Goal: Information Seeking & Learning: Learn about a topic

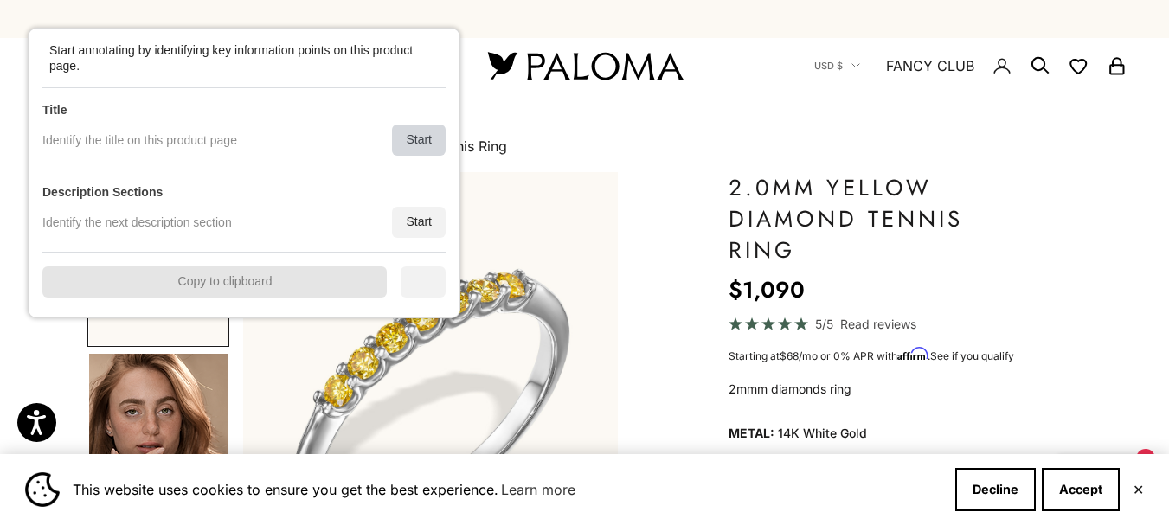
click at [420, 127] on div "Start" at bounding box center [419, 140] width 54 height 31
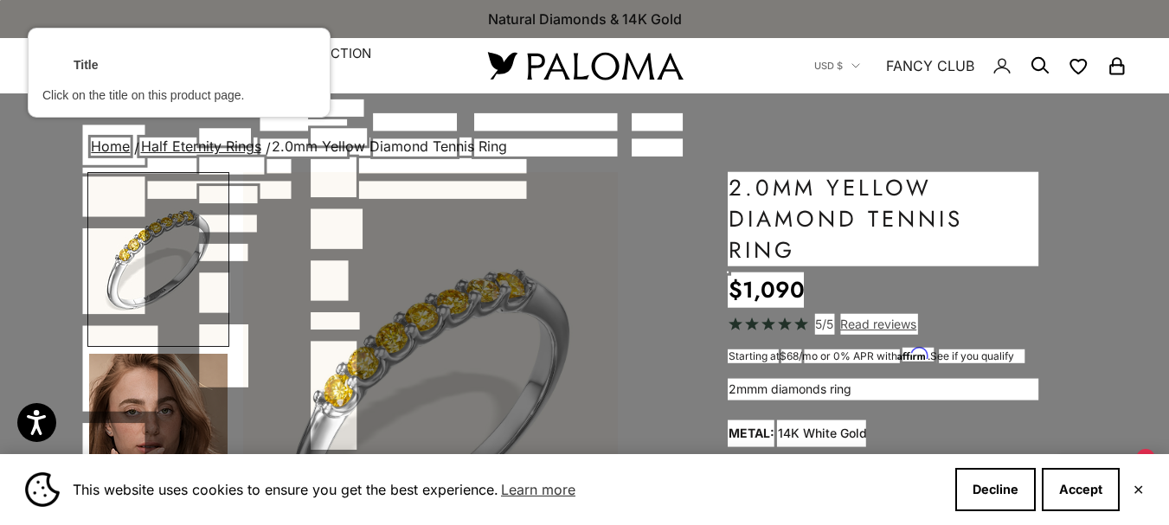
click at [884, 206] on div at bounding box center [883, 218] width 313 height 97
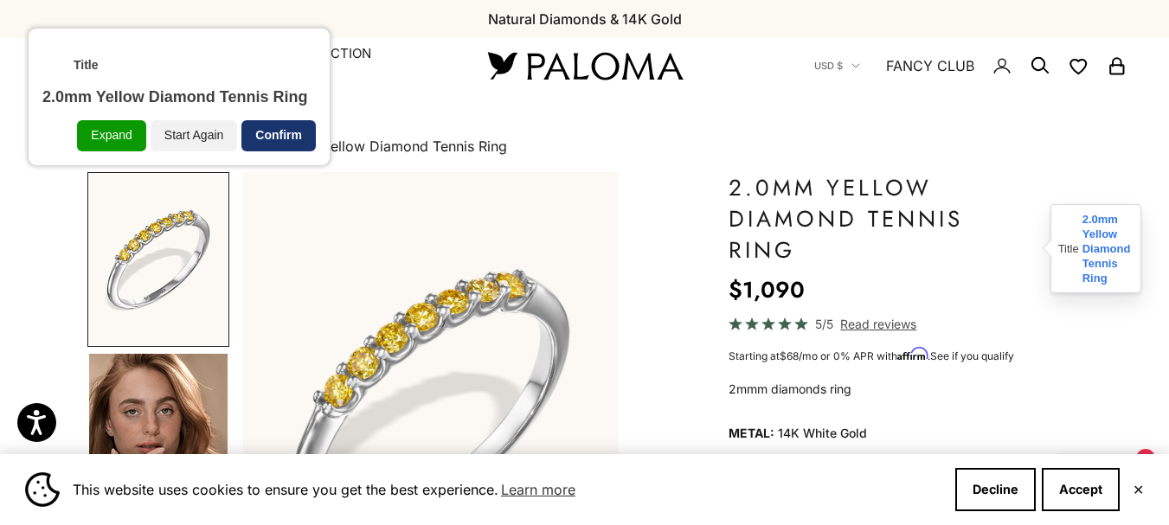
click at [292, 143] on div "Confirm" at bounding box center [278, 135] width 74 height 31
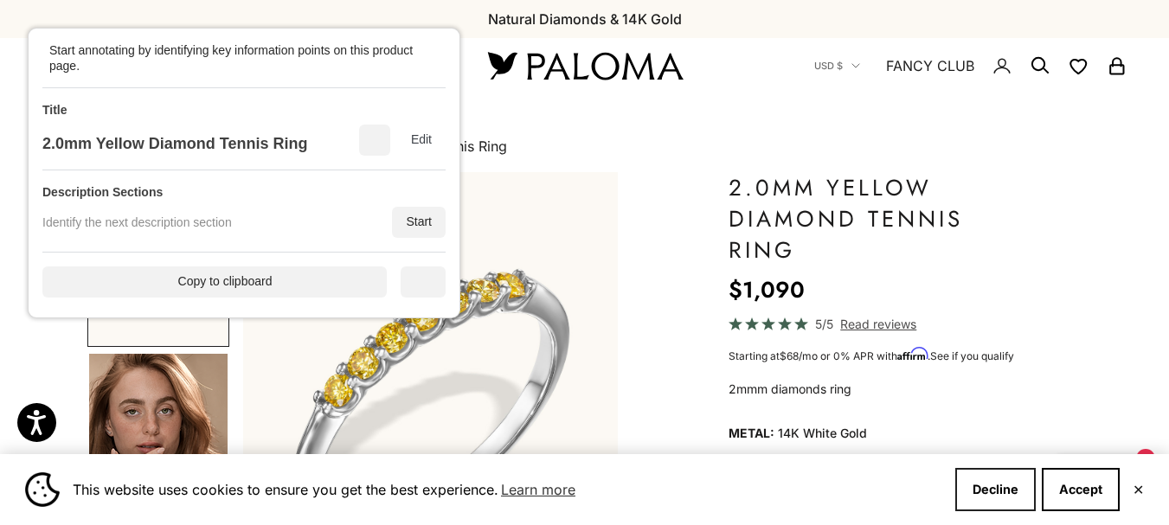
click at [1014, 498] on button "Decline" at bounding box center [995, 489] width 80 height 43
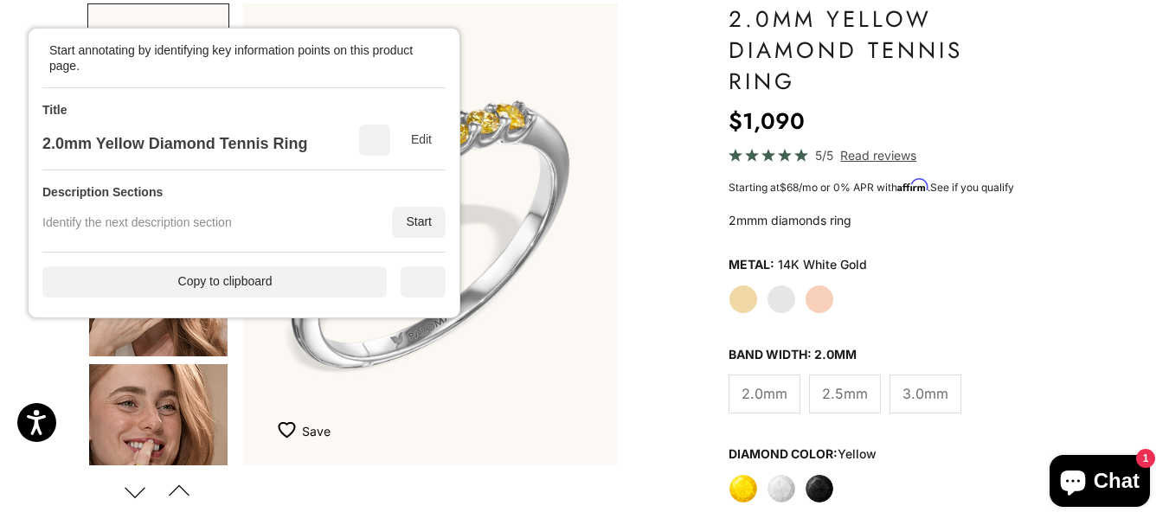
scroll to position [173, 0]
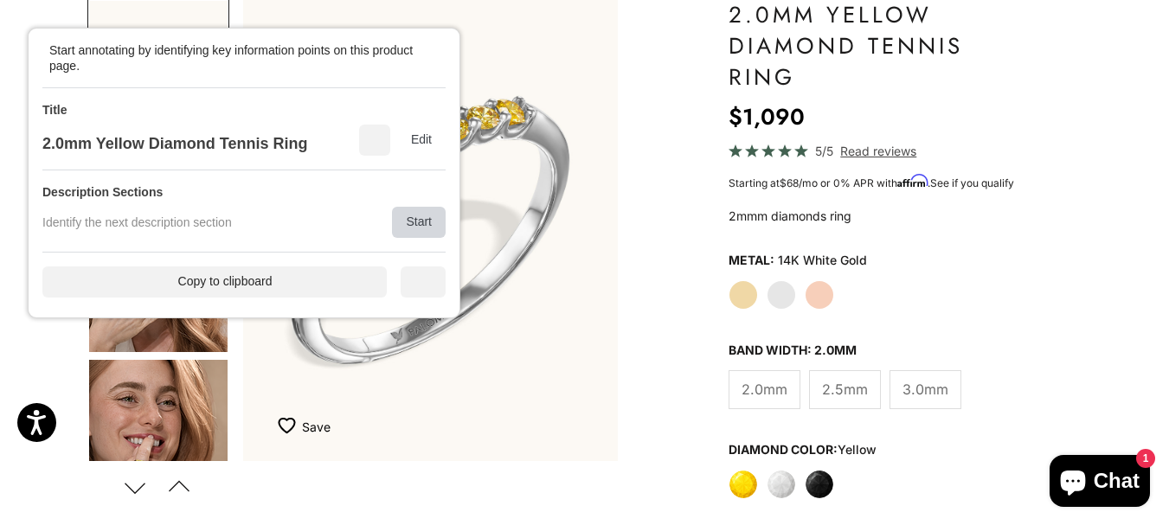
click at [419, 233] on div "Start" at bounding box center [419, 222] width 54 height 31
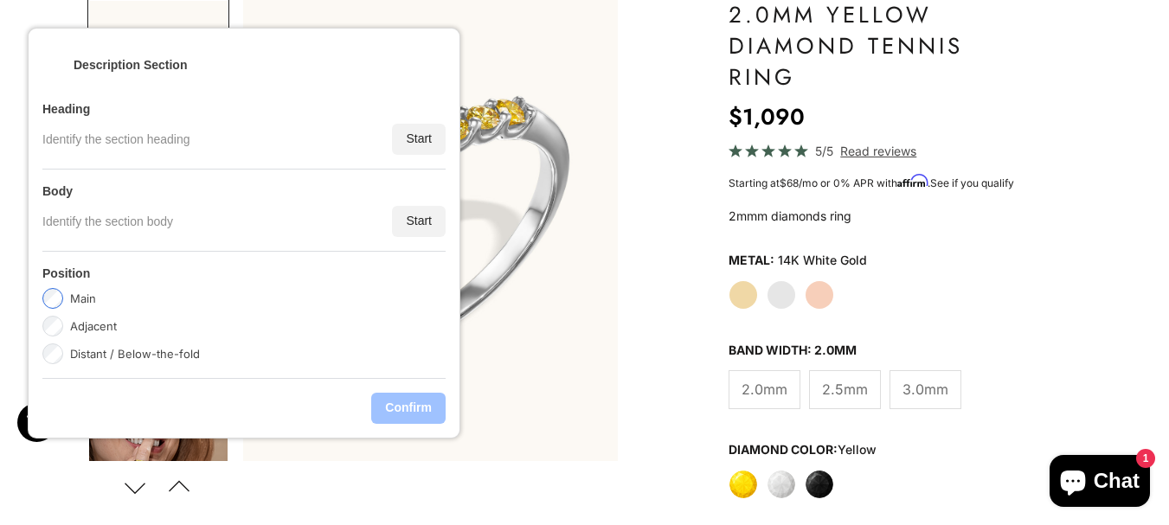
click at [432, 211] on div "Start" at bounding box center [419, 221] width 54 height 31
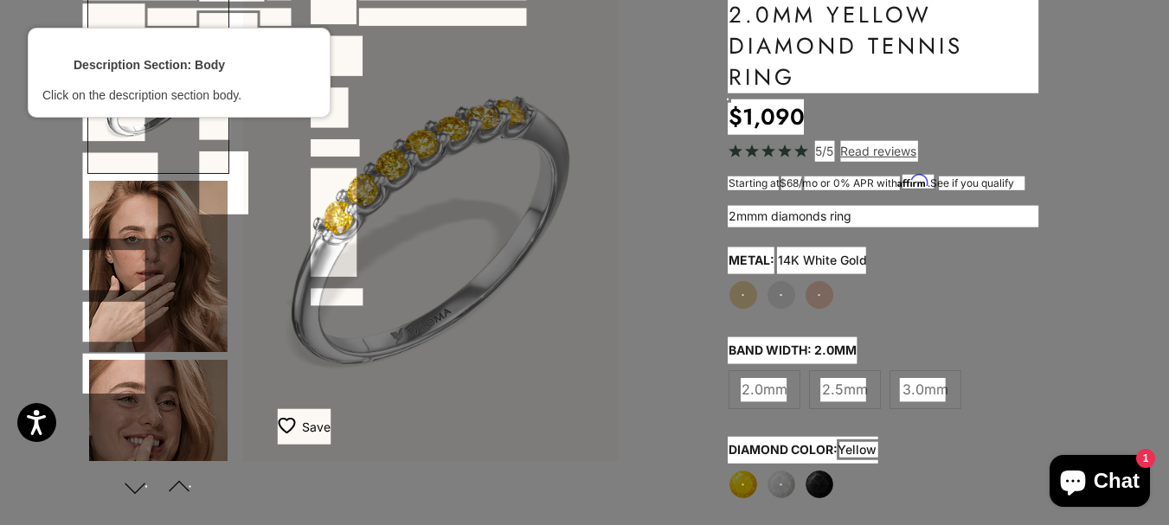
click at [800, 218] on div at bounding box center [883, 216] width 313 height 24
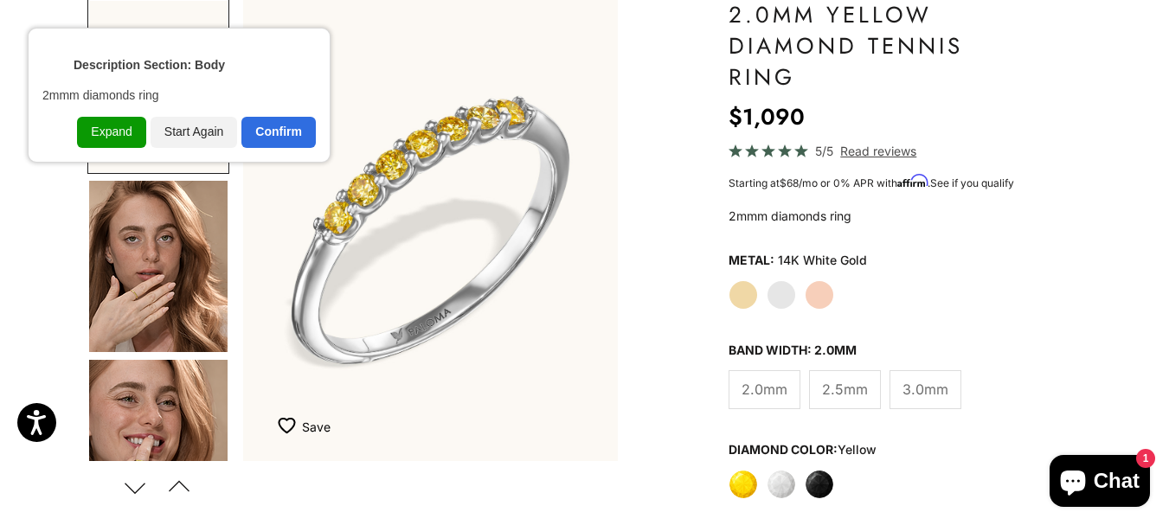
click at [279, 142] on div "Confirm" at bounding box center [278, 132] width 74 height 31
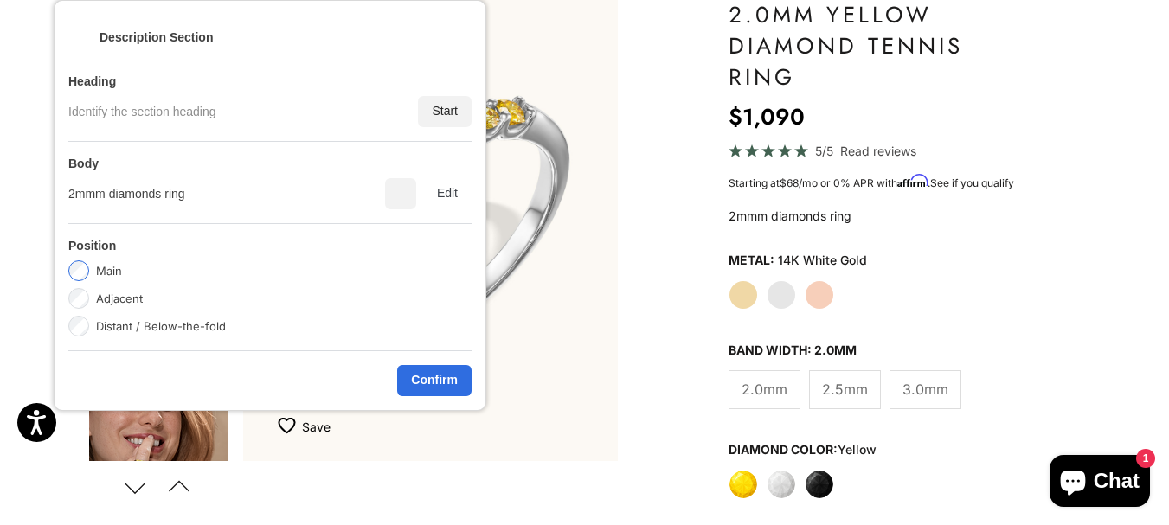
drag, startPoint x: 339, startPoint y: 348, endPoint x: 391, endPoint y: 263, distance: 99.4
click at [375, 268] on div "Main Adjacent Distant / Below-the-fold" at bounding box center [269, 298] width 403 height 76
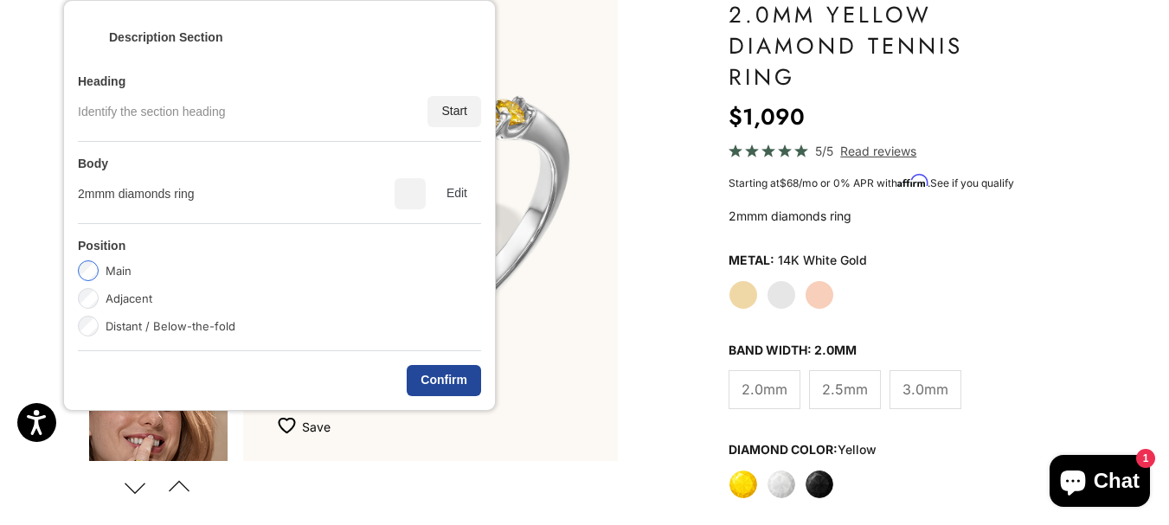
click at [453, 383] on div "Confirm" at bounding box center [444, 380] width 74 height 31
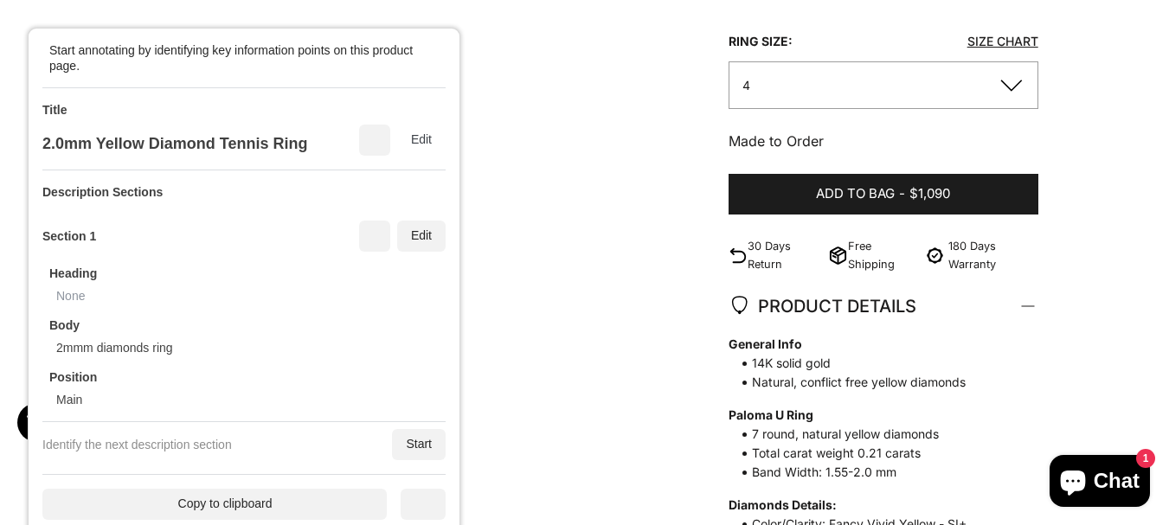
scroll to position [779, 0]
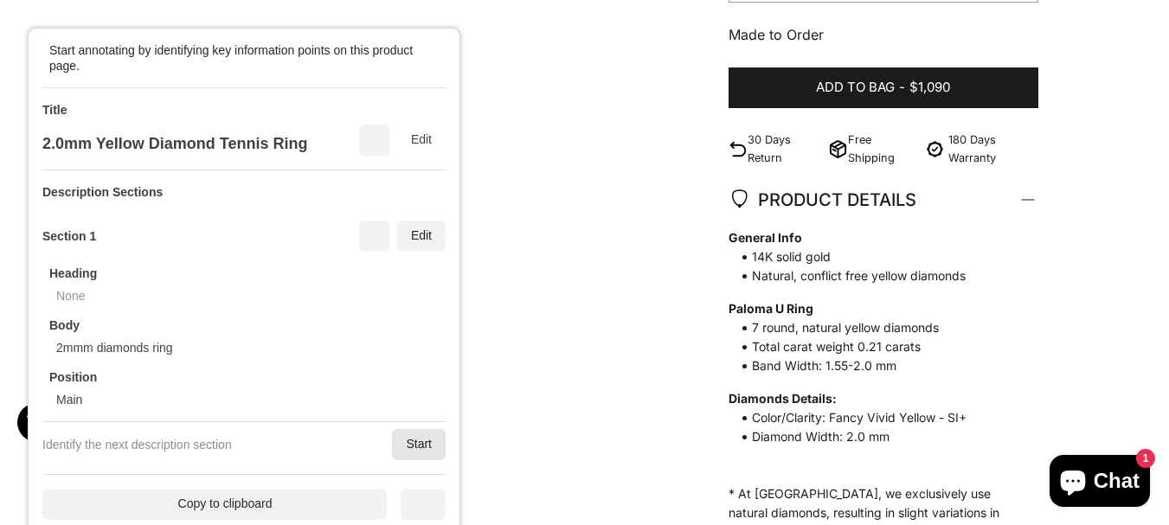
click at [420, 441] on div "Start" at bounding box center [419, 444] width 54 height 31
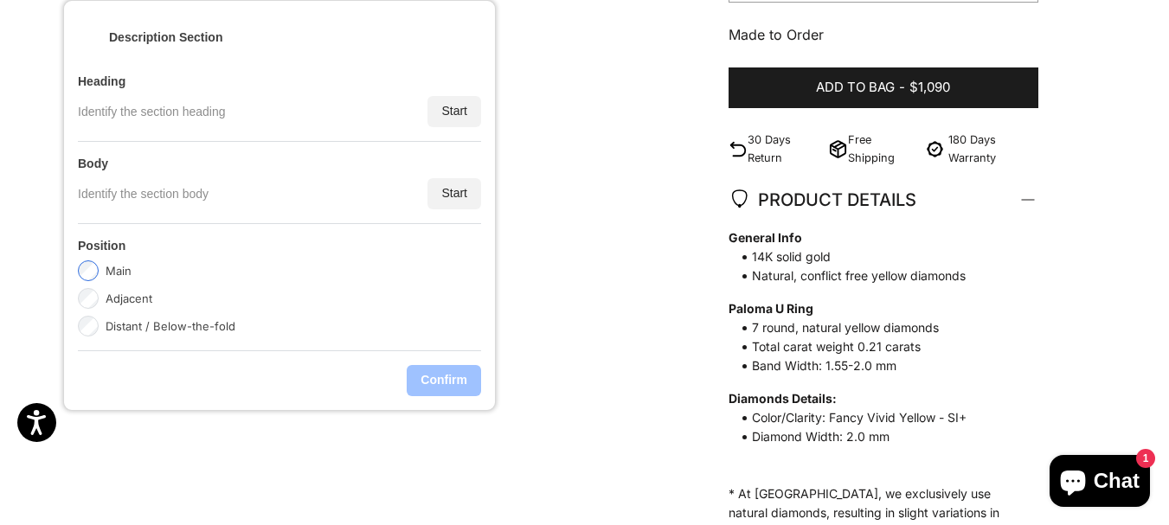
click at [458, 125] on div "Heading Identify the section heading Start" at bounding box center [279, 101] width 403 height 82
click at [462, 107] on div "Start" at bounding box center [454, 111] width 54 height 31
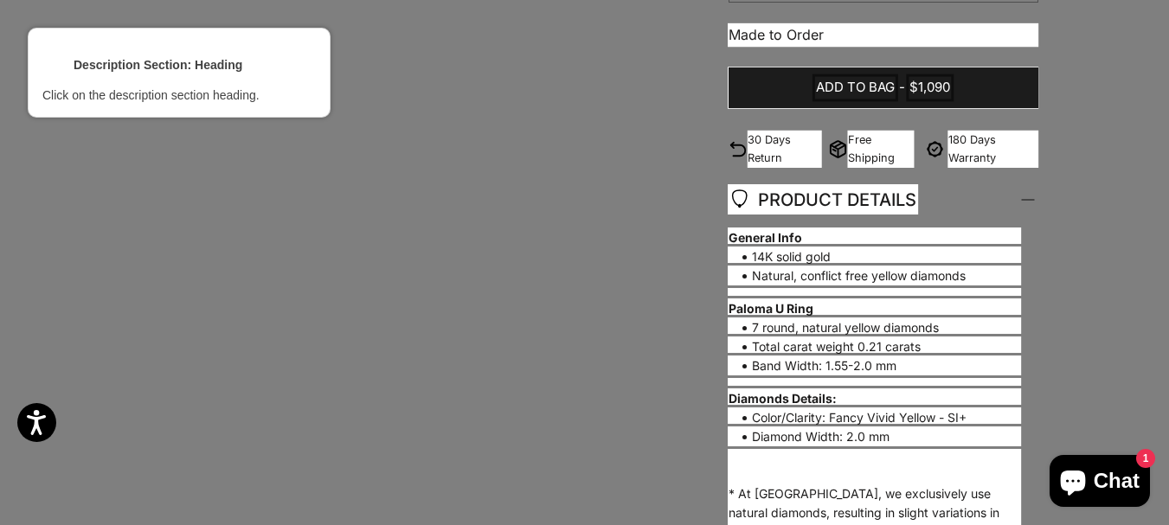
click at [769, 200] on div at bounding box center [823, 199] width 193 height 33
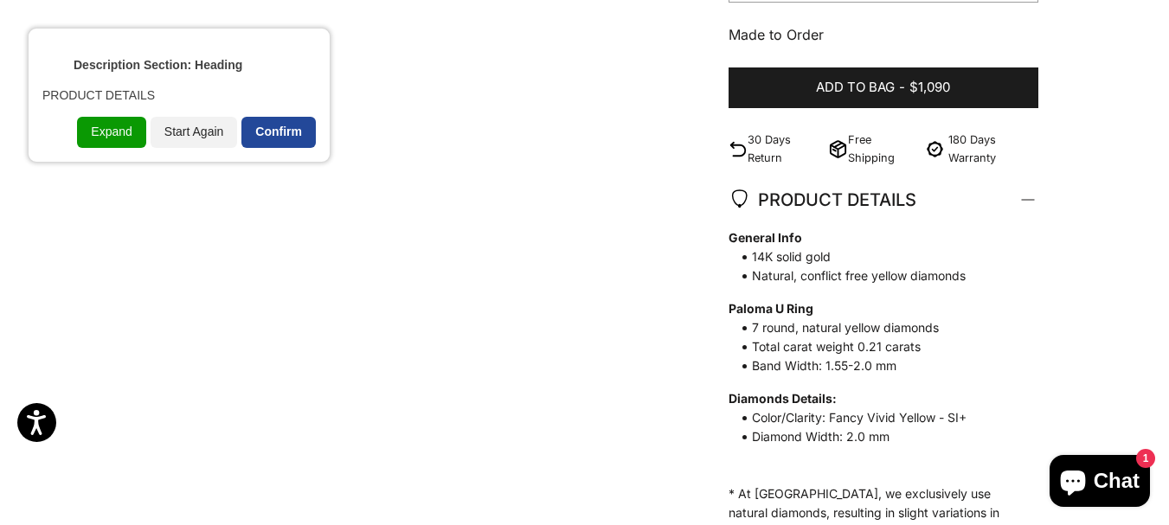
click at [278, 131] on div "Confirm" at bounding box center [278, 132] width 74 height 31
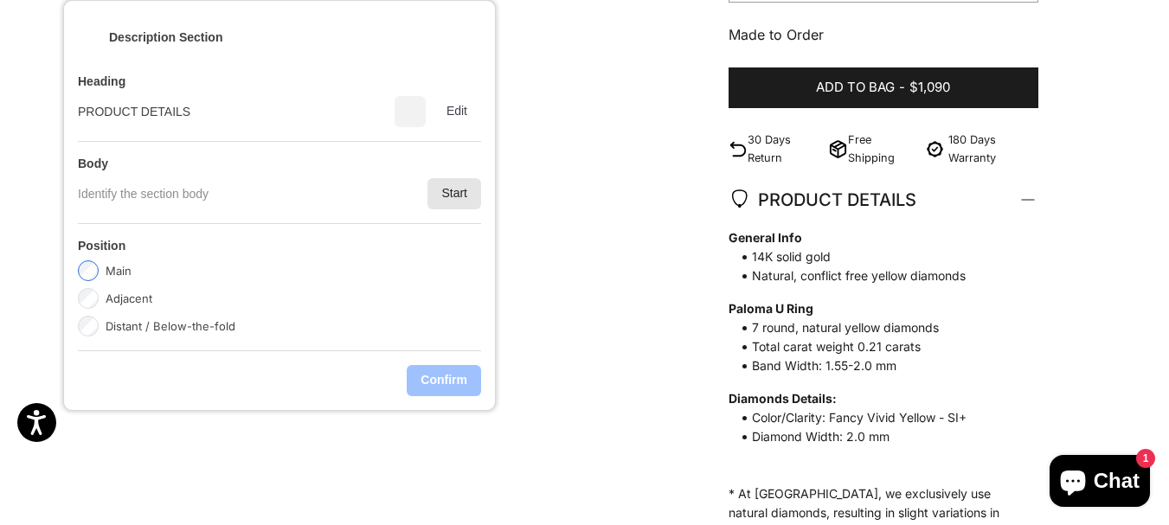
click at [441, 186] on div "Start" at bounding box center [454, 193] width 54 height 31
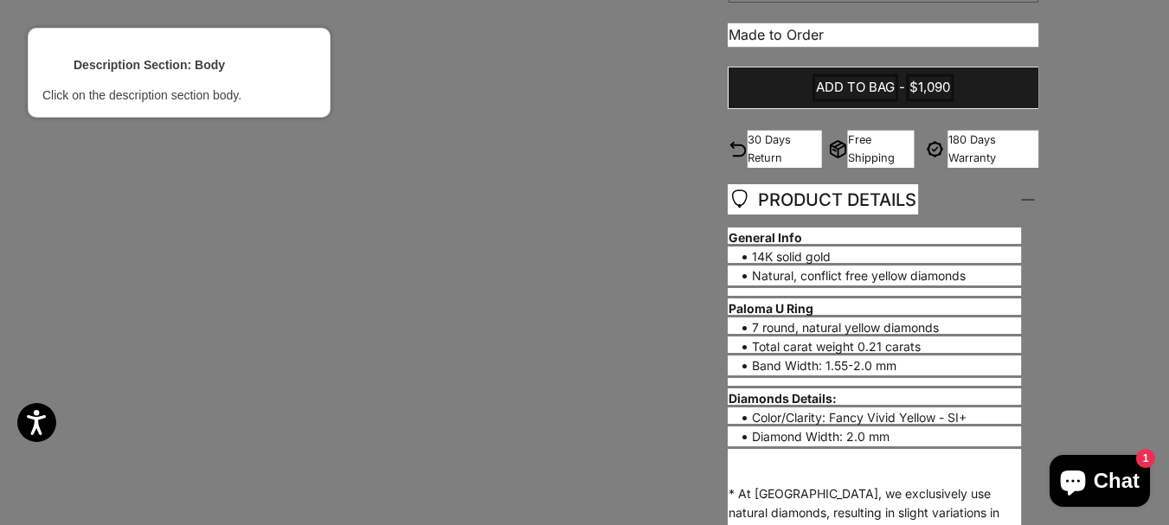
click at [841, 237] on div at bounding box center [875, 238] width 296 height 22
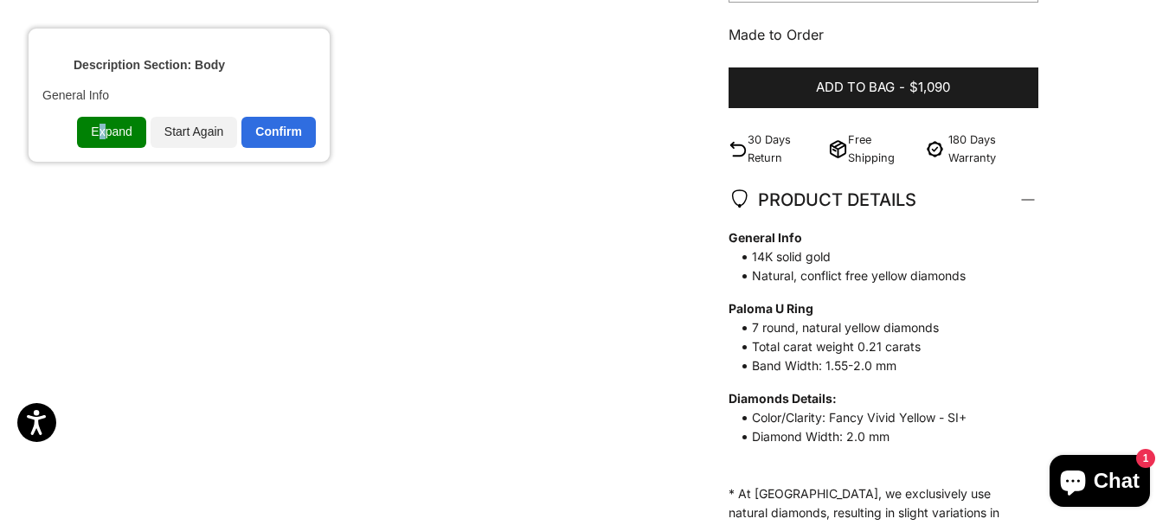
click at [103, 133] on div "Expand" at bounding box center [111, 132] width 68 height 31
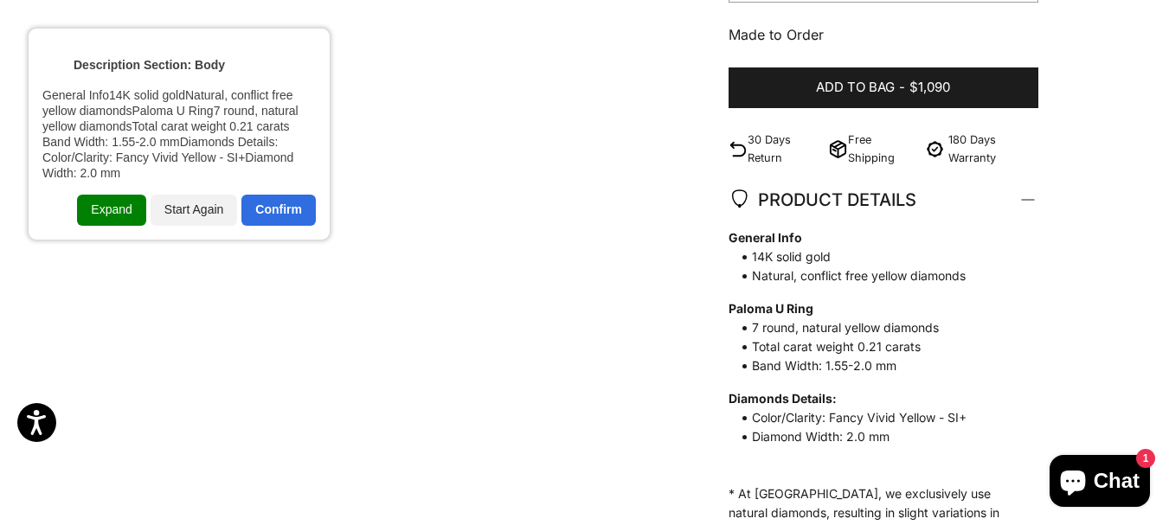
click at [118, 204] on div "Expand" at bounding box center [111, 210] width 68 height 31
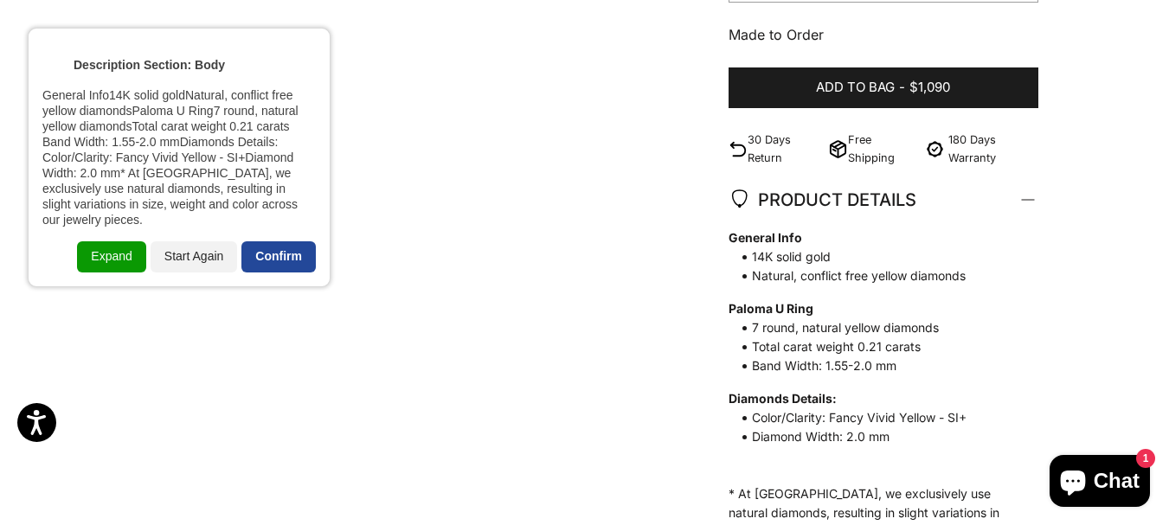
click at [281, 241] on div "Confirm" at bounding box center [278, 256] width 74 height 31
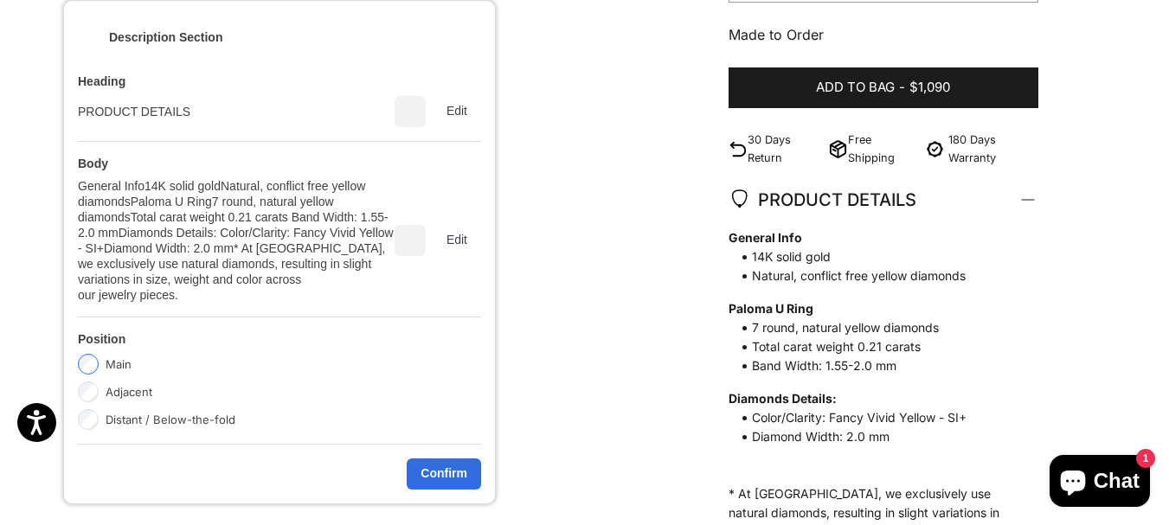
click at [132, 382] on label "Adjacent" at bounding box center [129, 392] width 47 height 21
click at [418, 459] on div "Confirm" at bounding box center [444, 474] width 74 height 31
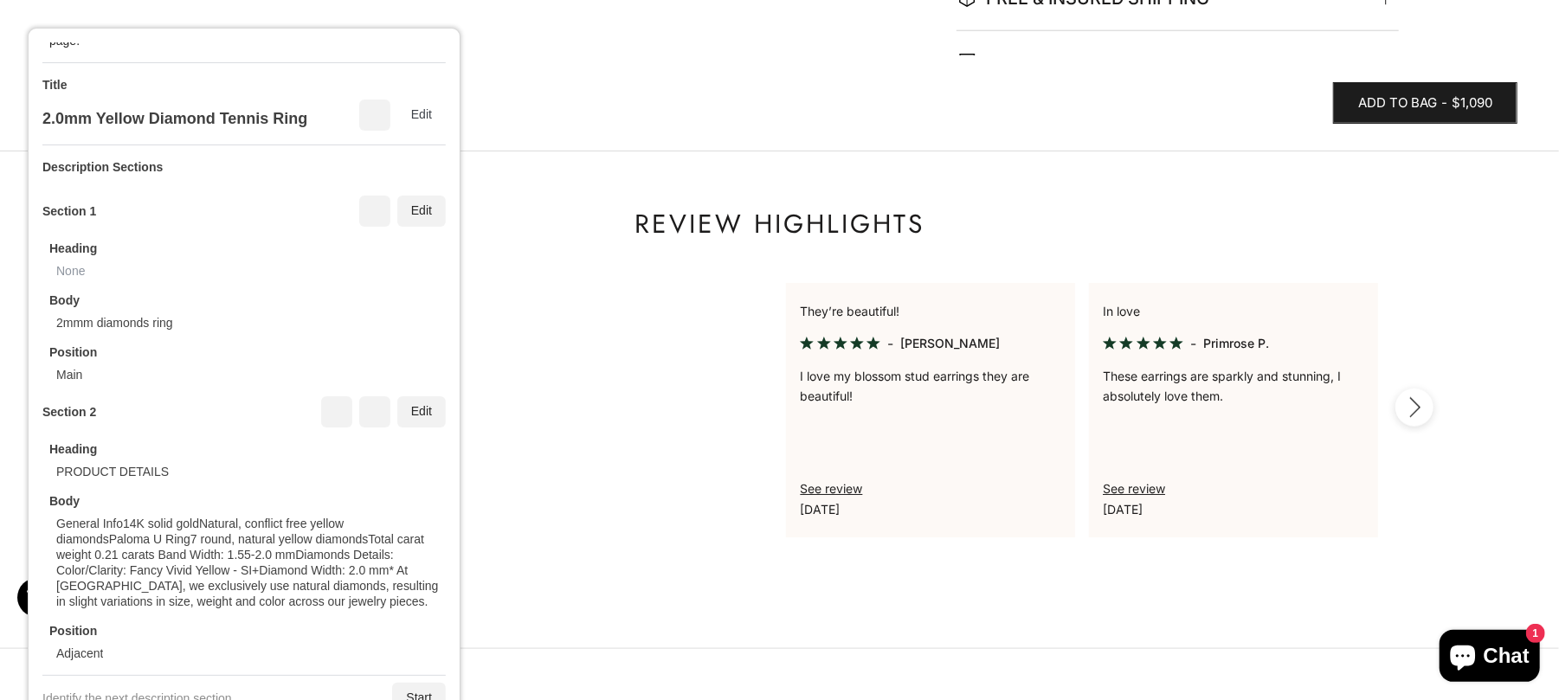
scroll to position [69, 0]
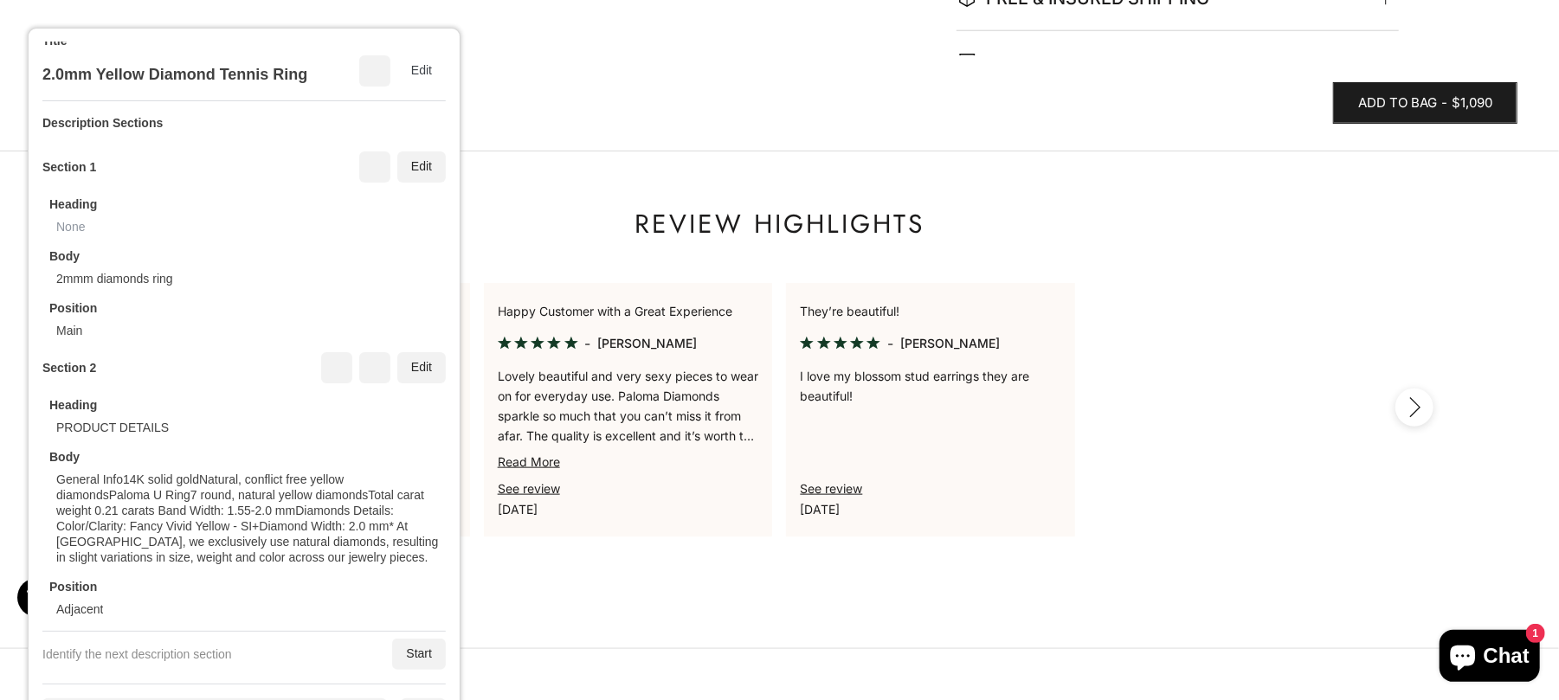
click at [303, 524] on div "Heading PRODUCT DETAILS Body General Info14K solid goldNatural, conflict free y…" at bounding box center [243, 500] width 403 height 234
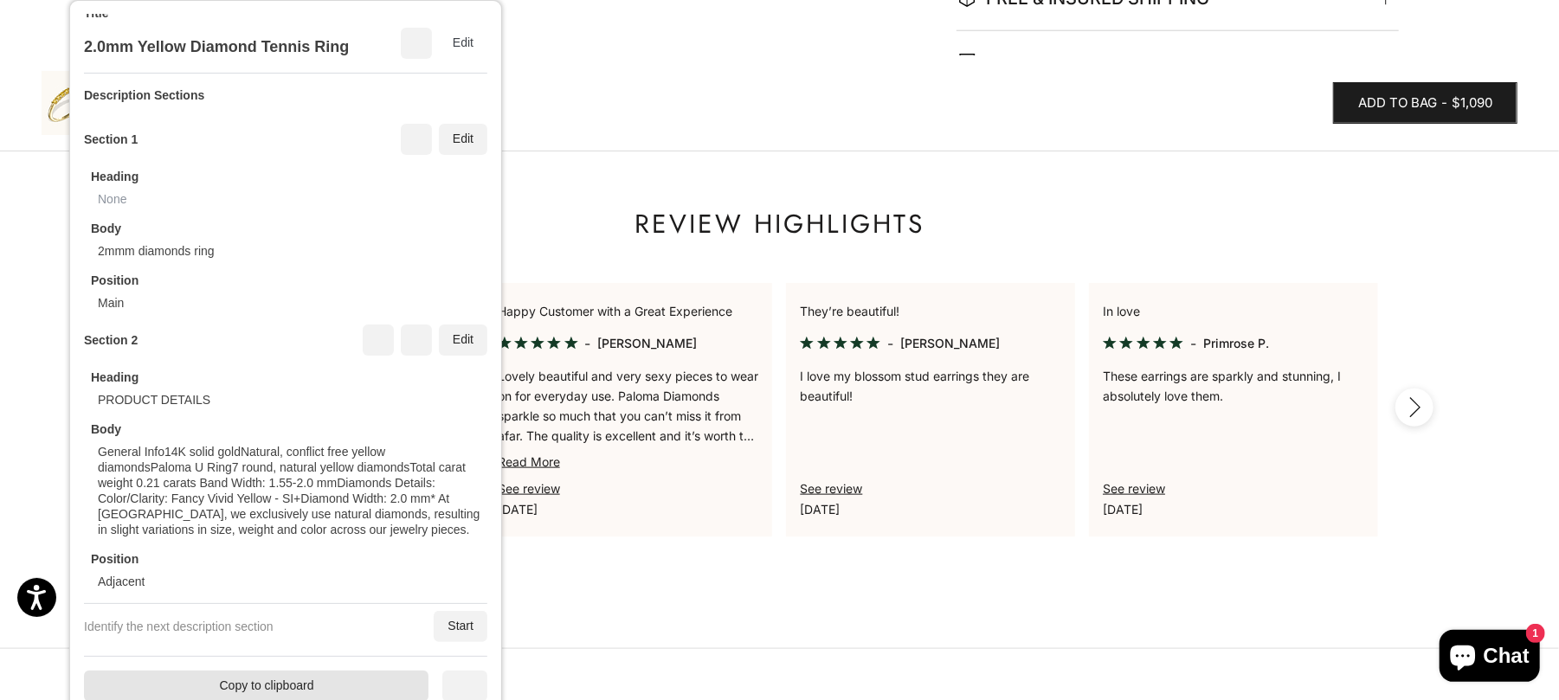
click at [295, 524] on div "Copy to clipboard" at bounding box center [256, 686] width 344 height 31
